Goal: Task Accomplishment & Management: Use online tool/utility

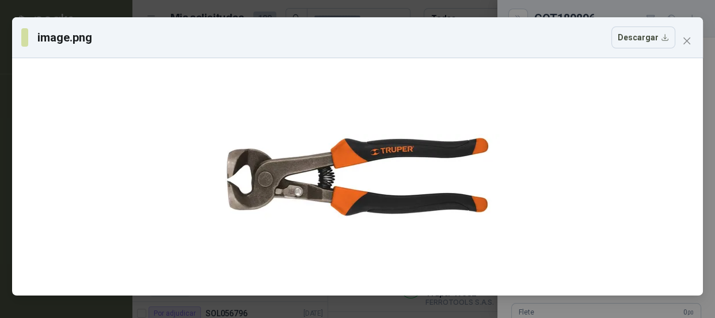
click at [420, 6] on div "image.png Descargar" at bounding box center [357, 159] width 715 height 318
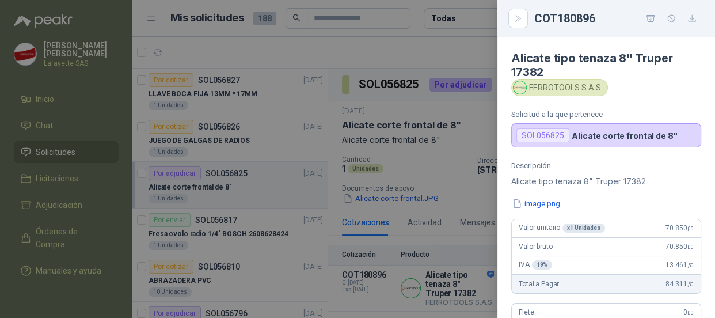
click at [49, 147] on div at bounding box center [357, 159] width 715 height 318
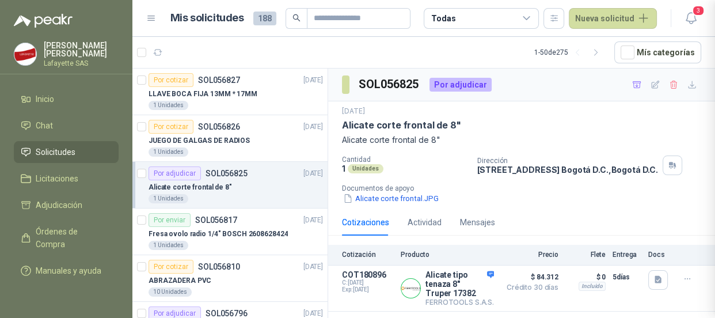
scroll to position [311, 0]
click at [696, 13] on span "3" at bounding box center [698, 10] width 13 height 11
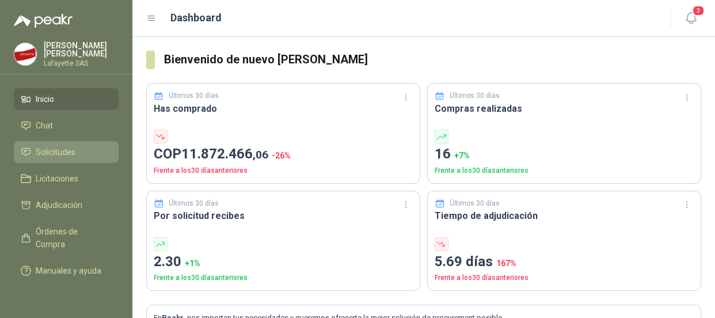
click at [49, 150] on span "Solicitudes" at bounding box center [56, 152] width 40 height 13
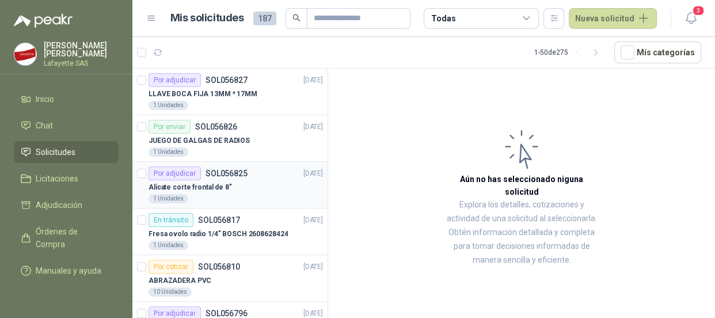
click at [184, 176] on div "Por adjudicar" at bounding box center [174, 173] width 52 height 14
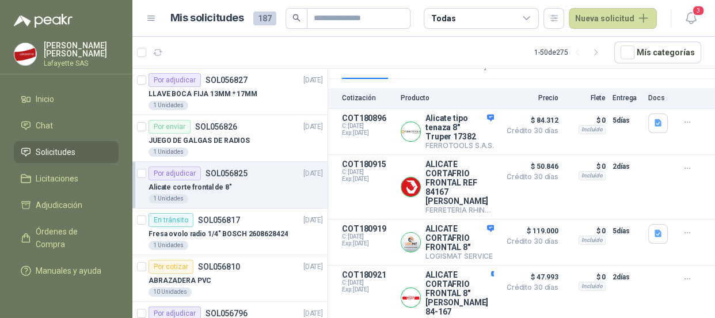
scroll to position [233, 0]
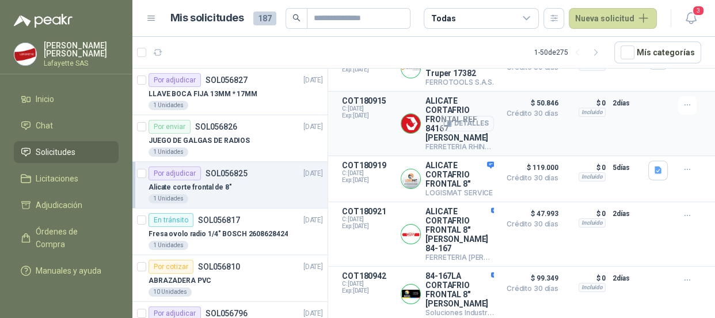
click at [452, 116] on button "Detalles" at bounding box center [467, 124] width 54 height 16
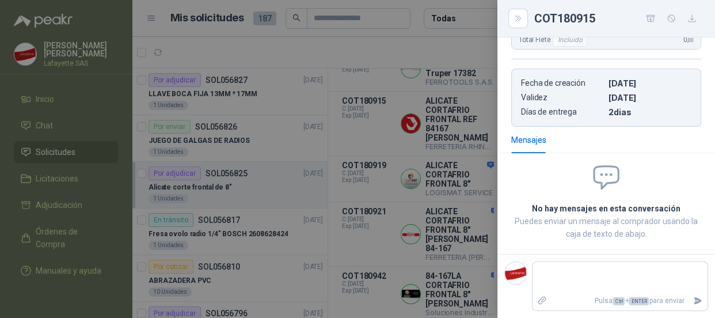
scroll to position [0, 0]
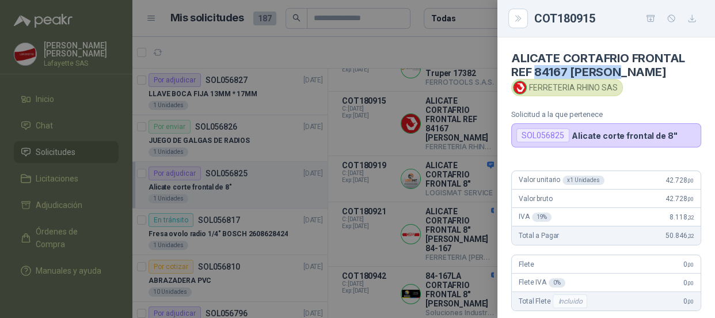
drag, startPoint x: 535, startPoint y: 69, endPoint x: 618, endPoint y: 66, distance: 82.9
click at [618, 66] on h4 "ALICATE CORTAFRIO FRONTAL REF 84167 STANLEY" at bounding box center [606, 65] width 190 height 28
copy h4 "84167 STANLEY"
click at [226, 40] on div at bounding box center [357, 159] width 715 height 318
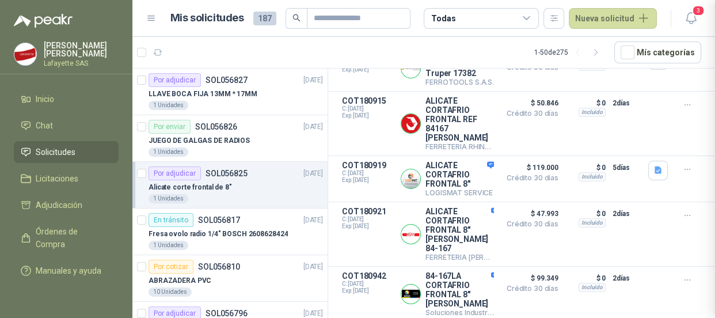
scroll to position [261, 0]
click at [48, 163] on ul "Inicio Chat Solicitudes Licitaciones Adjudicación Órdenes de Compra Manuales y …" at bounding box center [66, 187] width 132 height 198
click at [52, 154] on span "Solicitudes" at bounding box center [56, 152] width 40 height 13
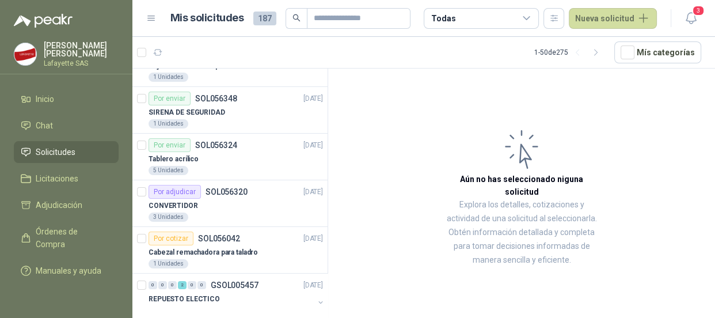
scroll to position [314, 0]
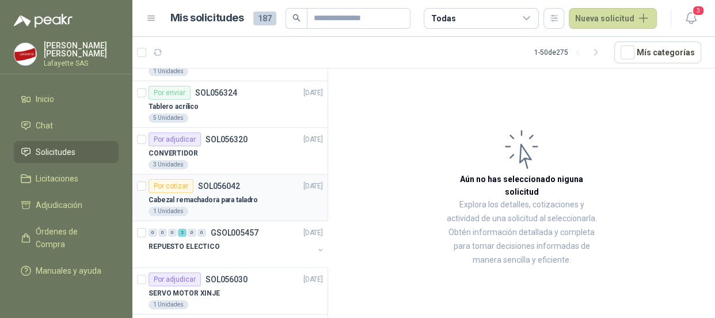
click at [198, 189] on p "SOL056042" at bounding box center [219, 186] width 42 height 8
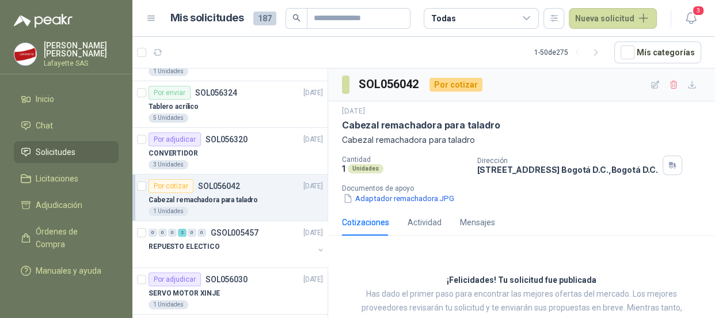
scroll to position [35, 0]
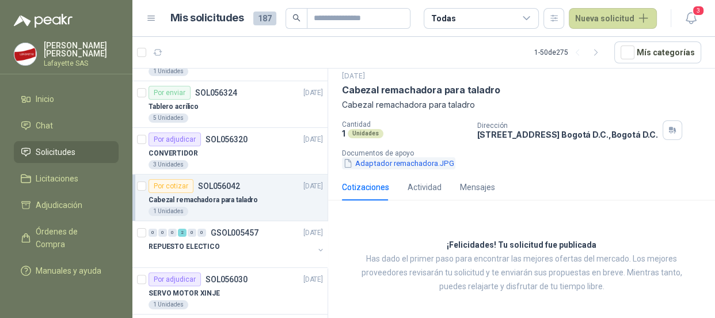
click at [403, 158] on button "Adaptador remachadora.JPG" at bounding box center [398, 163] width 113 height 12
